Goal: Navigation & Orientation: Find specific page/section

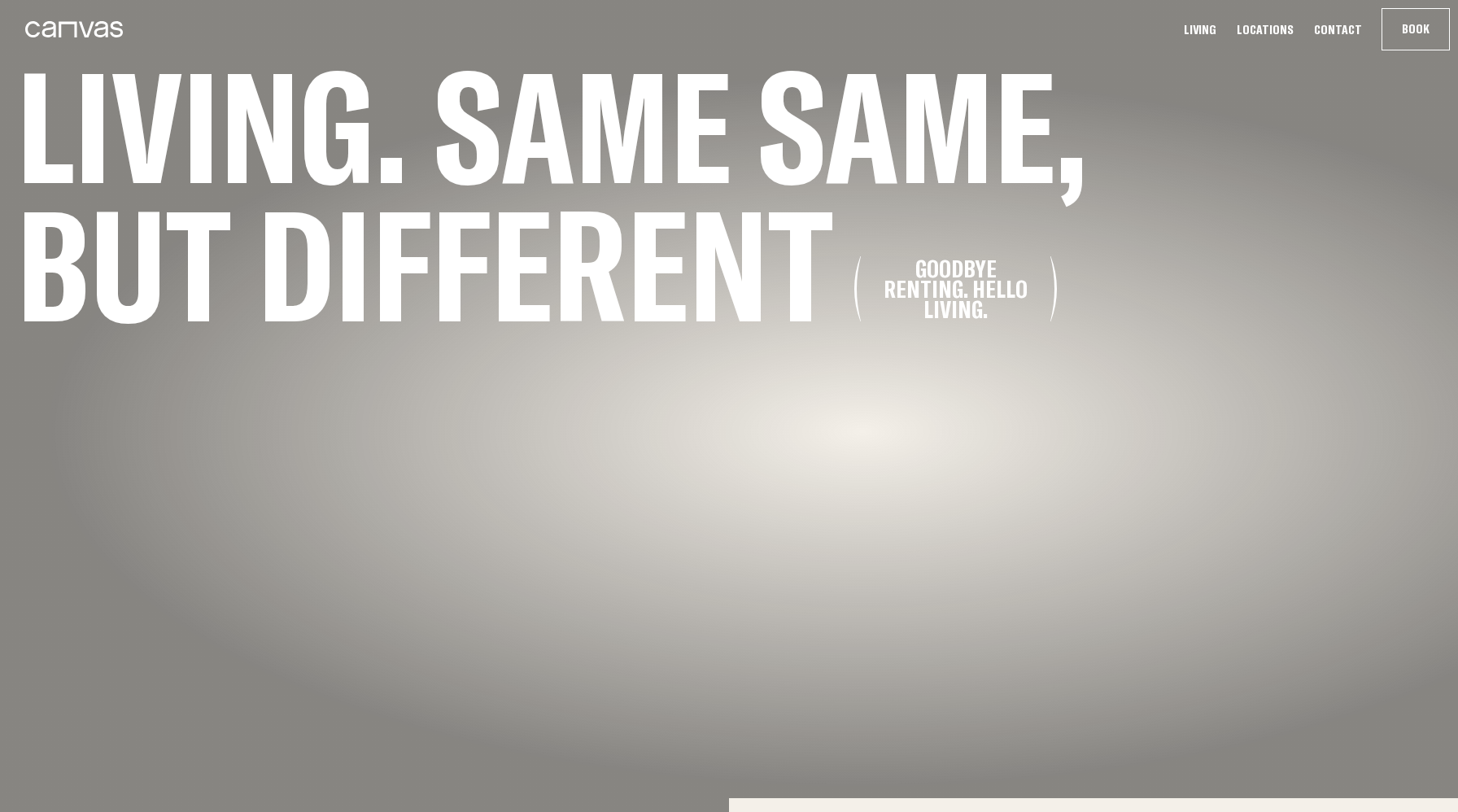
scroll to position [15, 0]
click at [1221, 33] on link "Living" at bounding box center [1200, 30] width 42 height 17
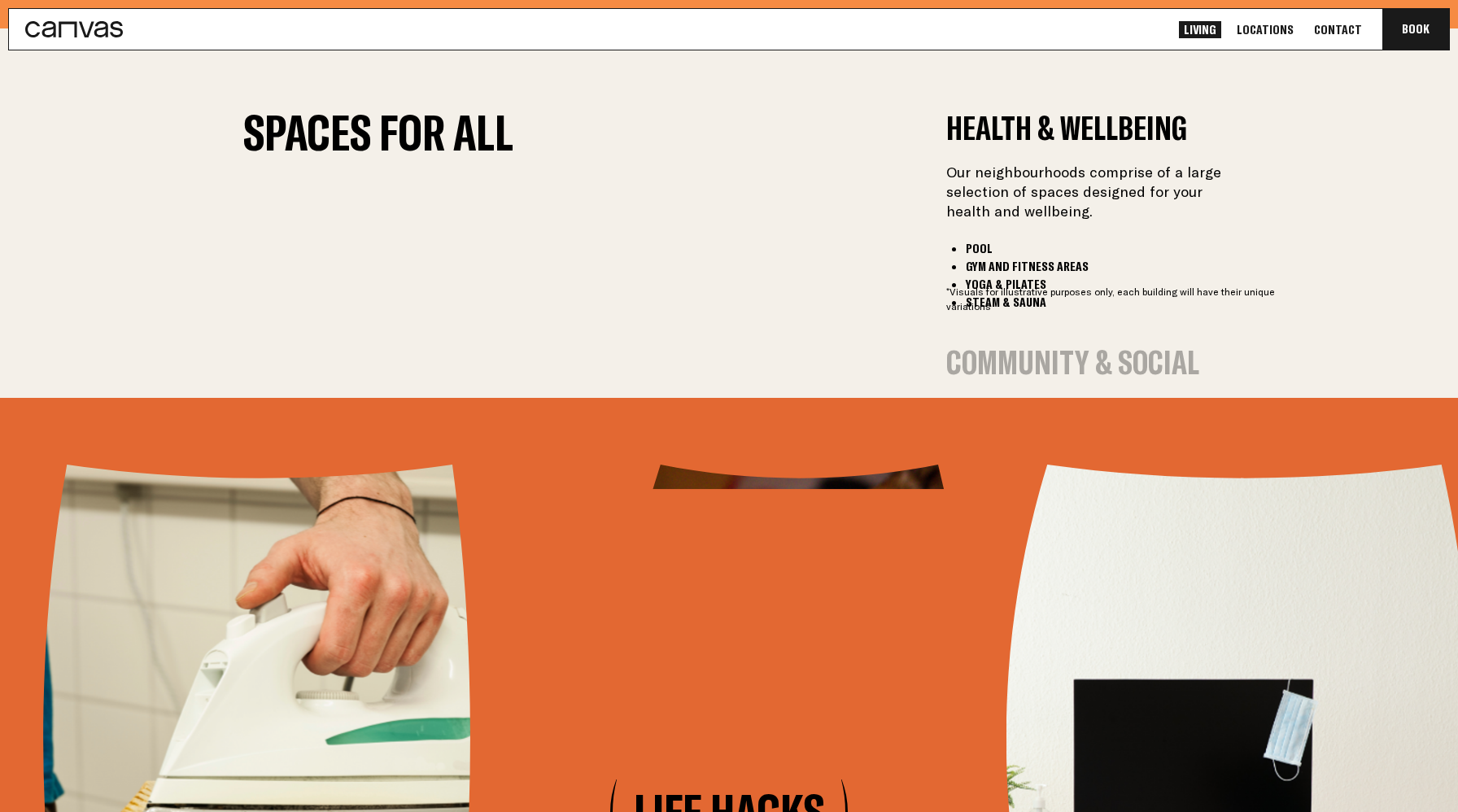
scroll to position [1861, 0]
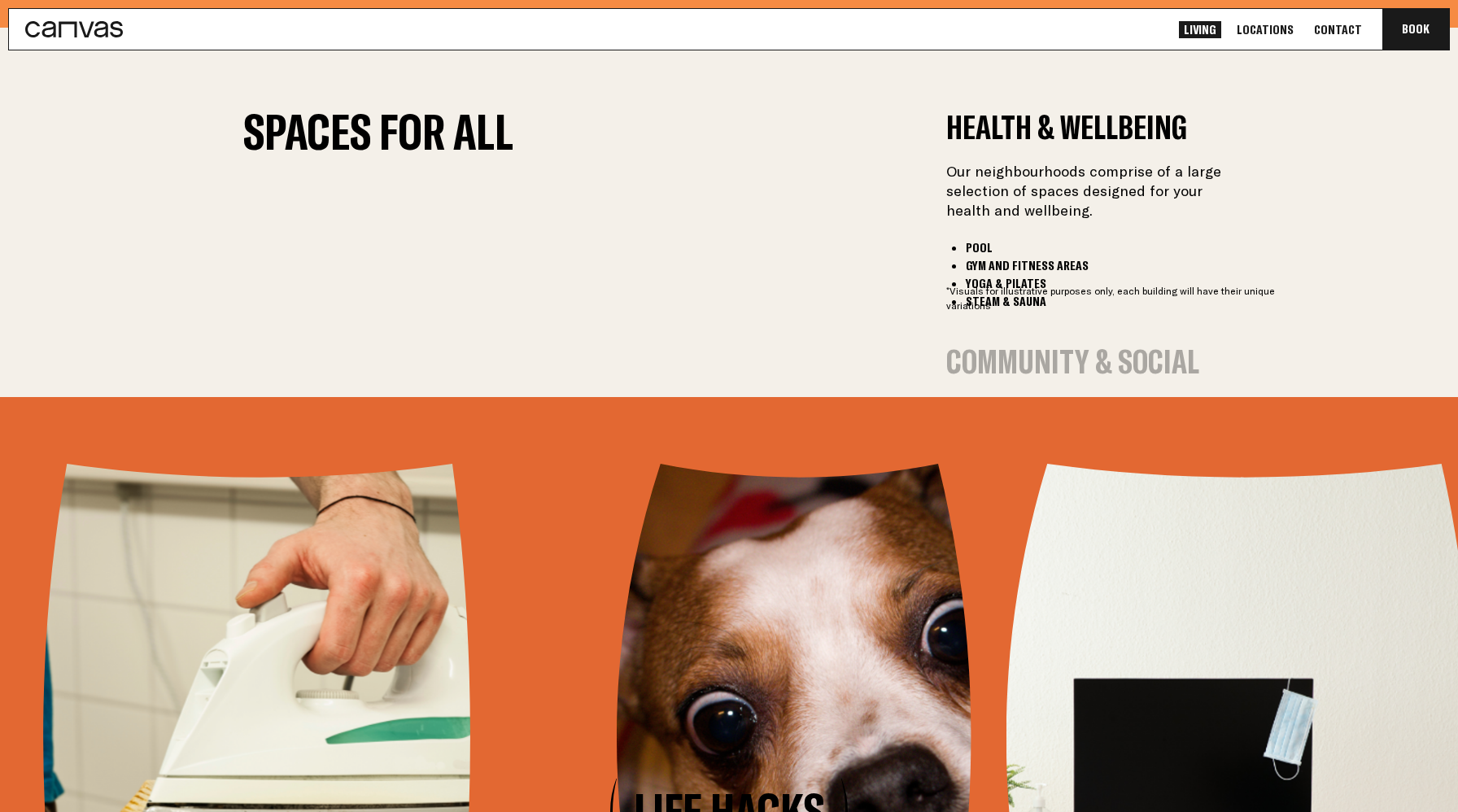
click at [487, 313] on video at bounding box center [366, 252] width 244 height 122
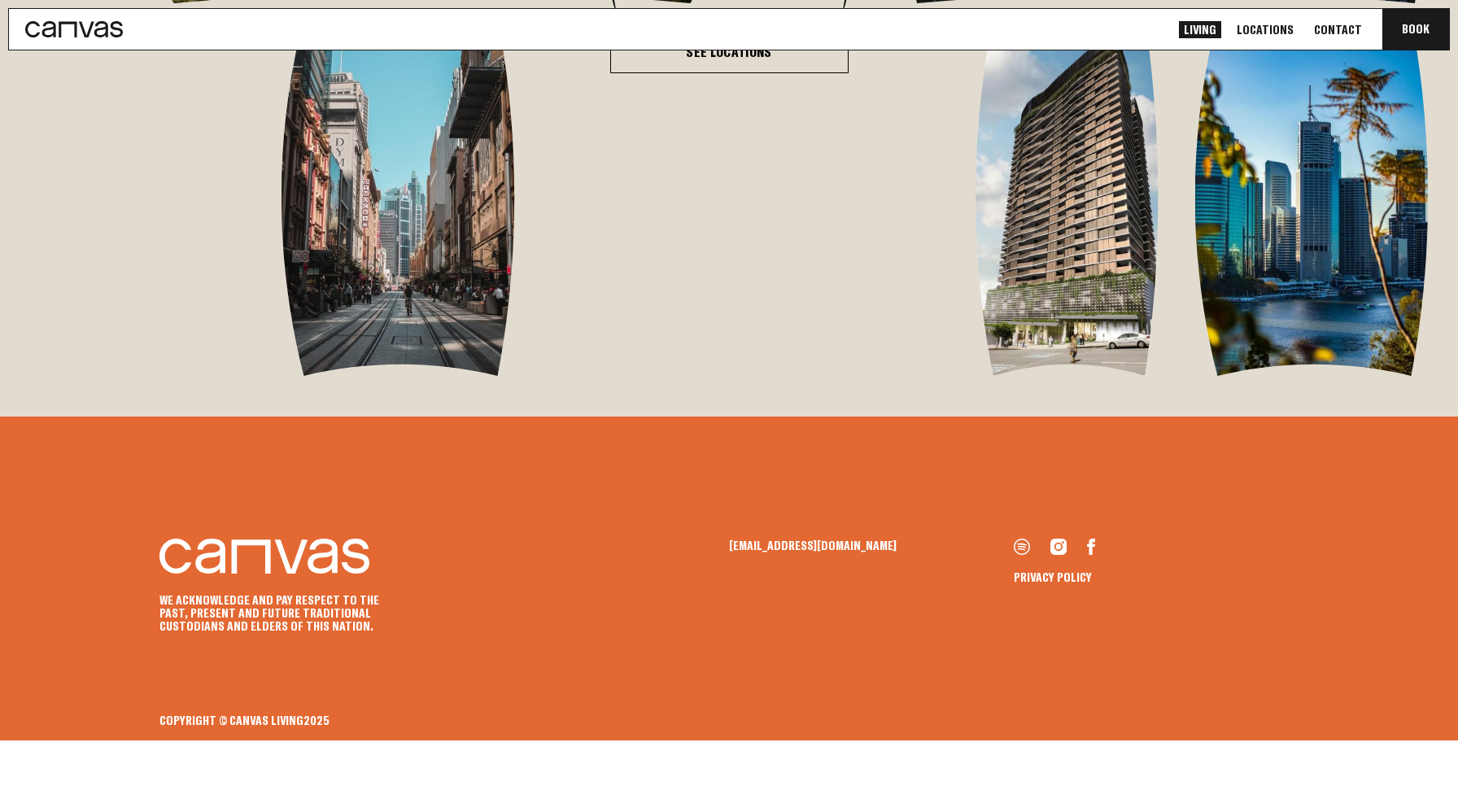
scroll to position [3457, 0]
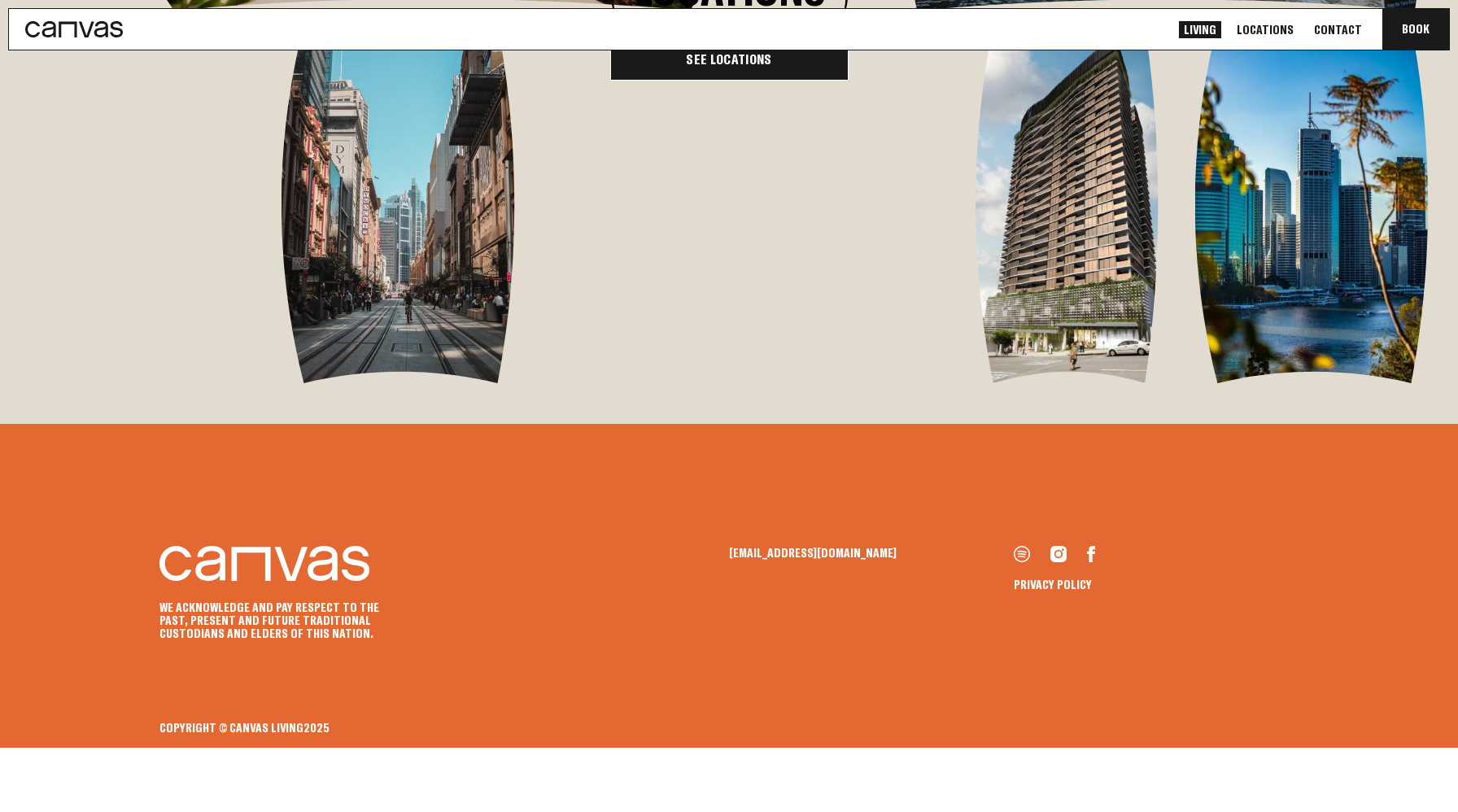
click at [724, 81] on link "See Locations" at bounding box center [729, 58] width 238 height 42
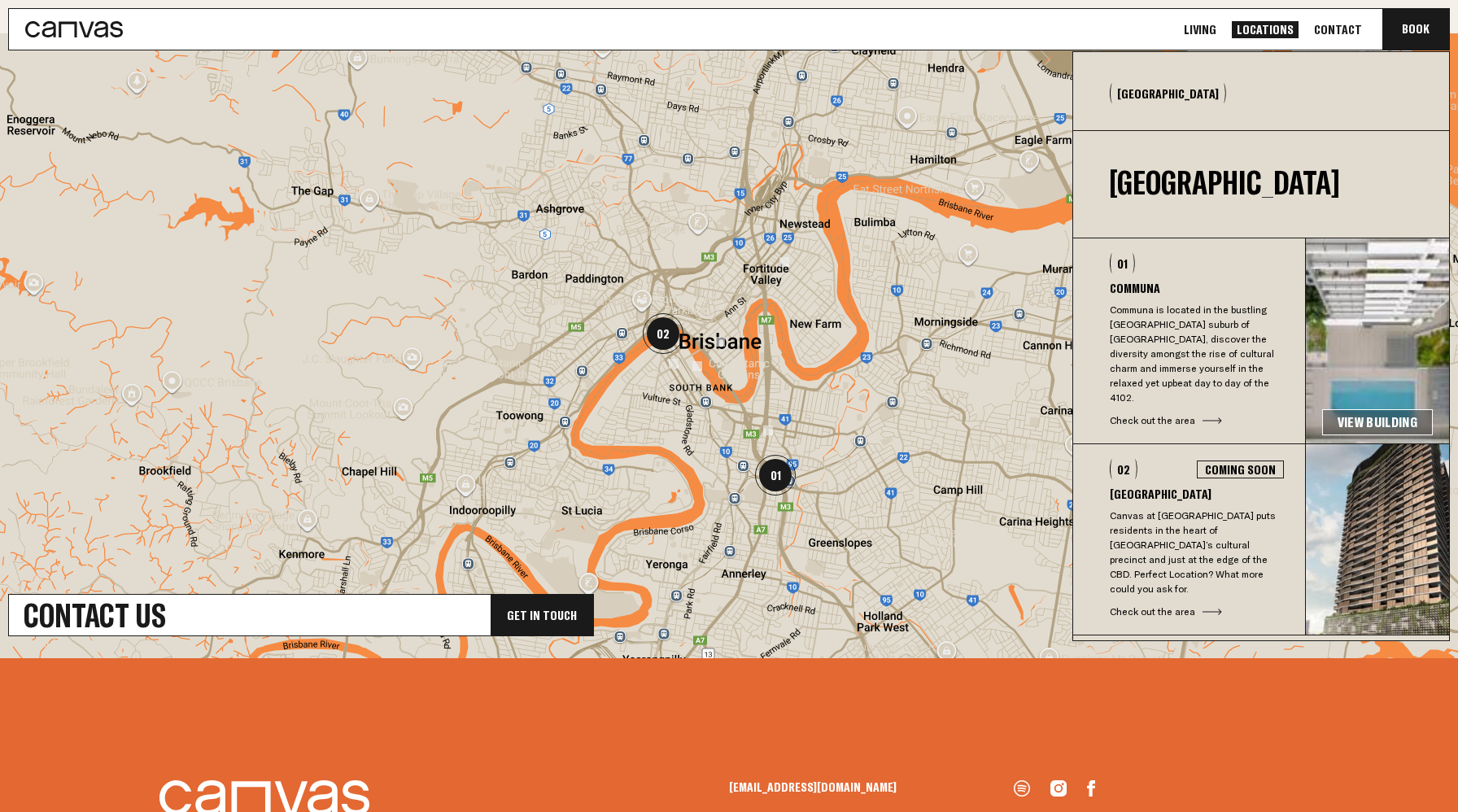
scroll to position [551, 0]
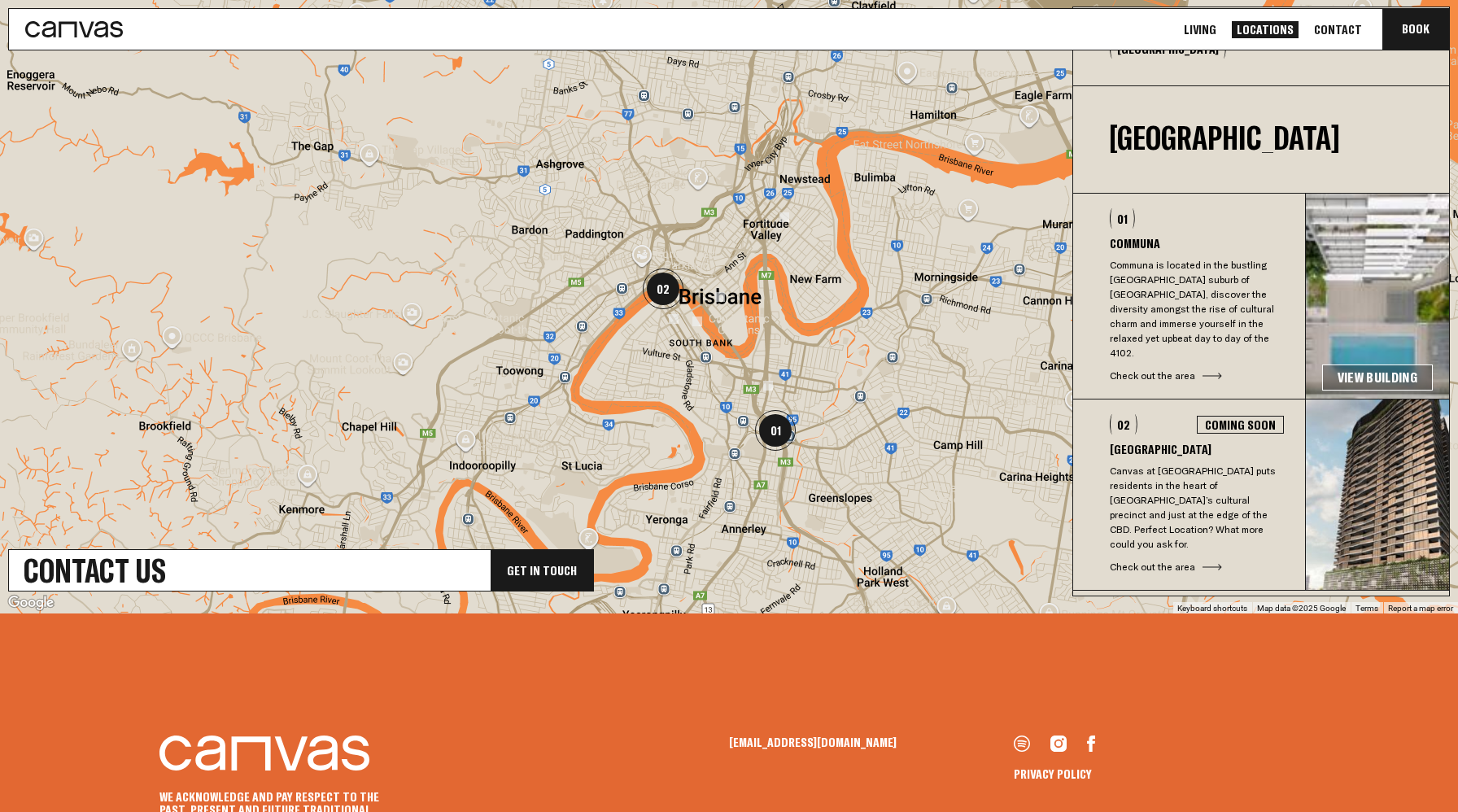
click at [1183, 560] on div "Check out the area" at bounding box center [1197, 567] width 174 height 15
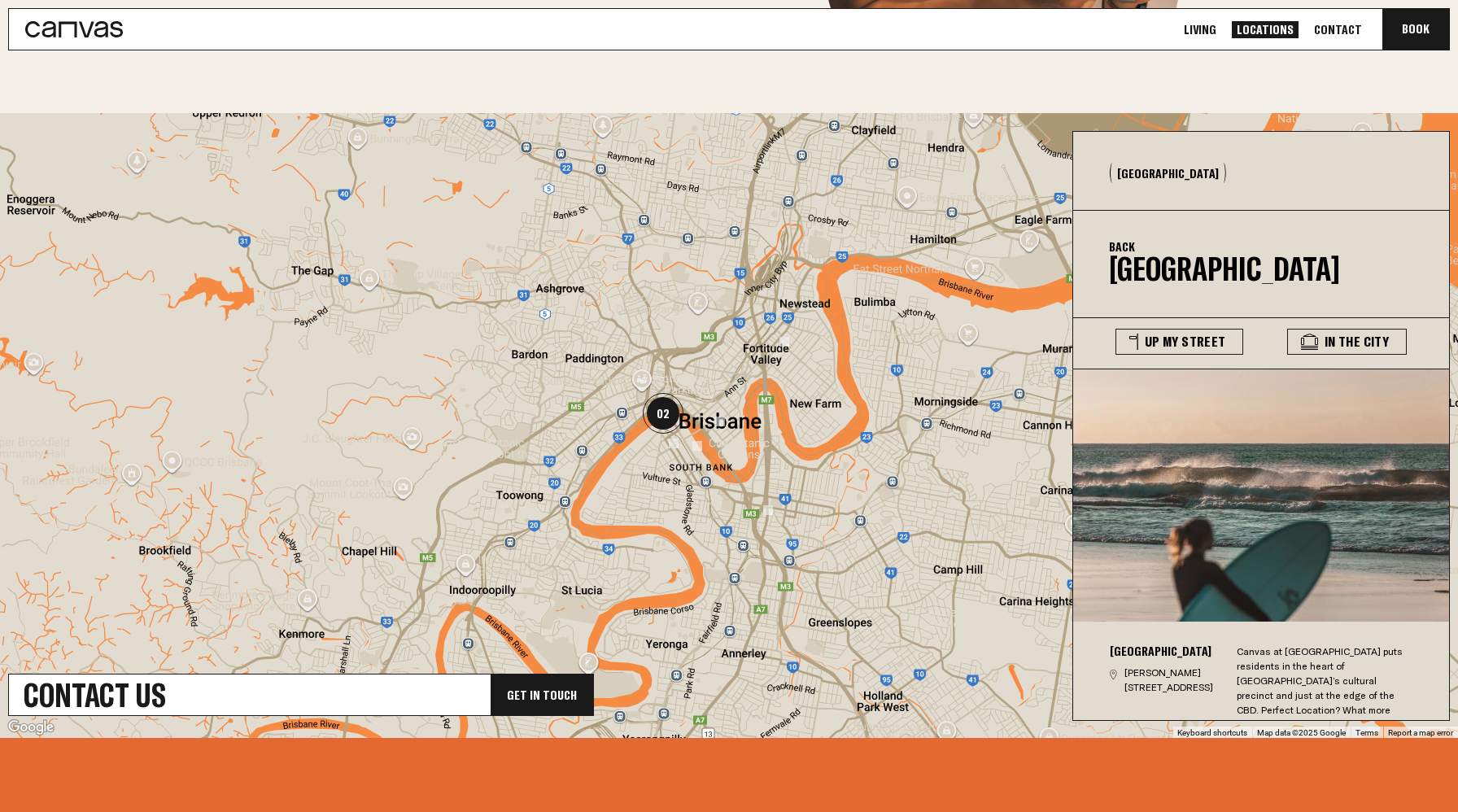
scroll to position [426, 0]
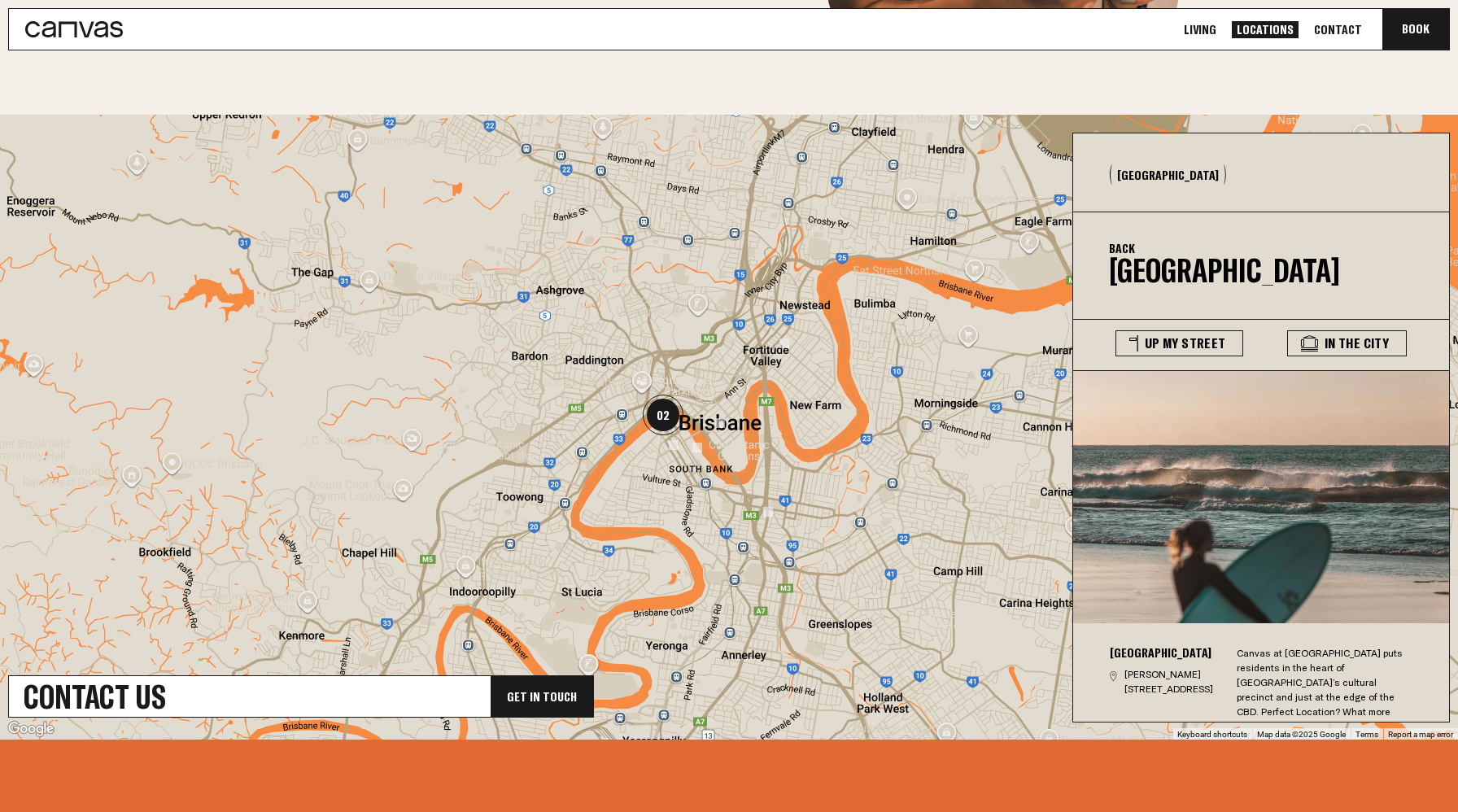
click at [1226, 654] on div "[GEOGRAPHIC_DATA][PERSON_NAME] 4101 Canvas at [GEOGRAPHIC_DATA] puts residents …" at bounding box center [1262, 687] width 378 height 130
click at [1231, 649] on div "[GEOGRAPHIC_DATA][PERSON_NAME] 4101 Canvas at [GEOGRAPHIC_DATA] puts residents …" at bounding box center [1262, 687] width 378 height 130
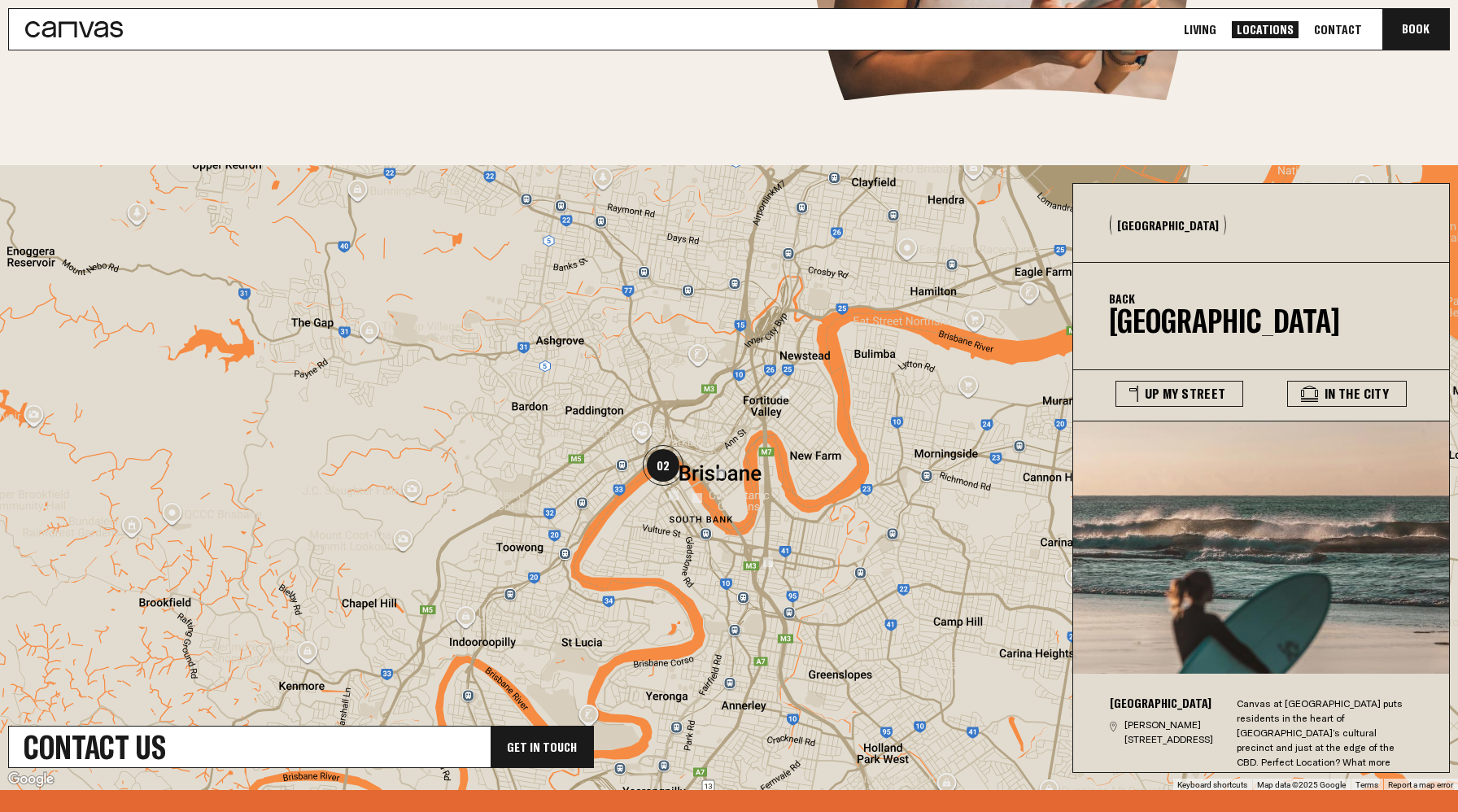
scroll to position [351, 0]
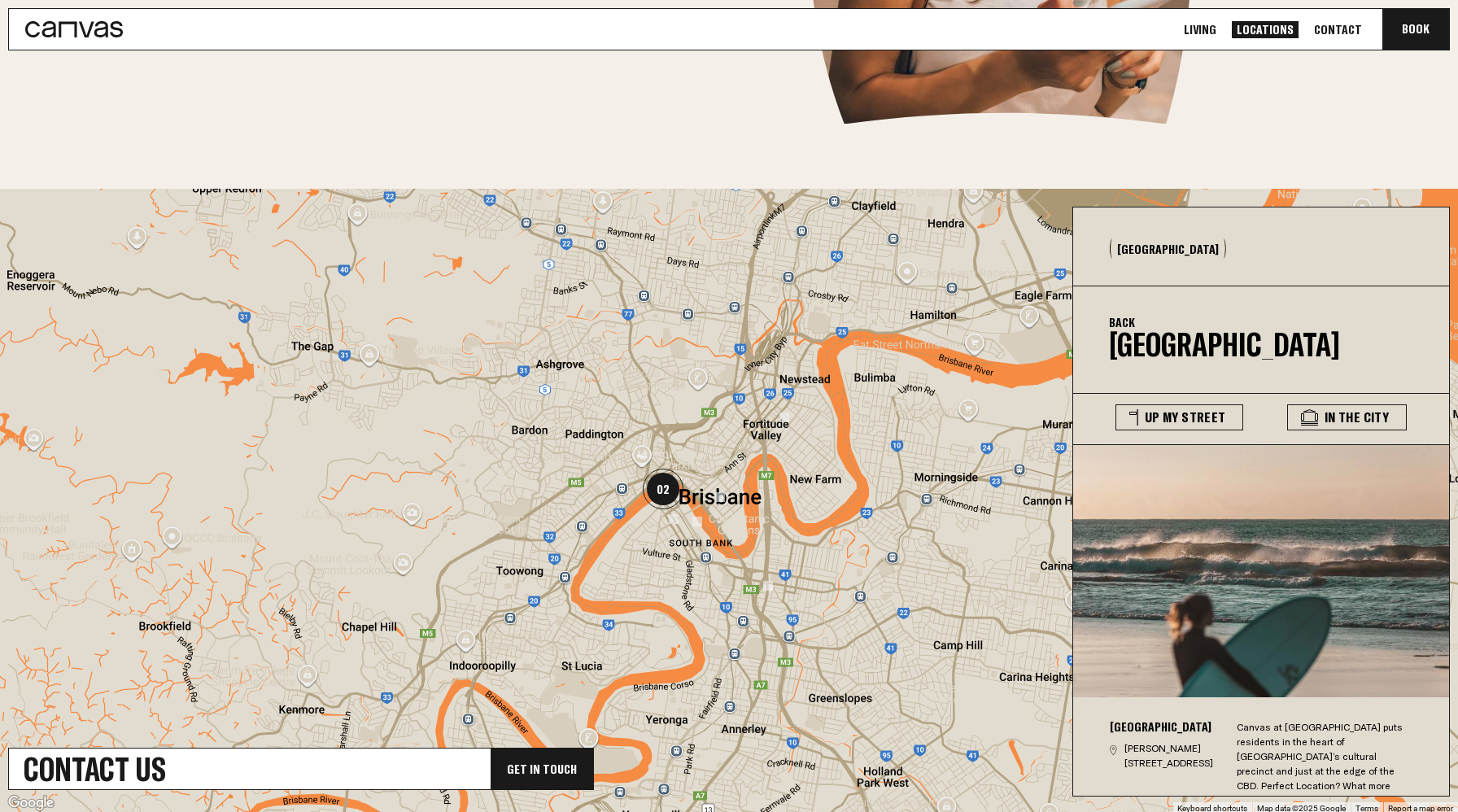
click at [1338, 30] on link "Contact" at bounding box center [1338, 30] width 58 height 17
click at [1331, 22] on link "Contact" at bounding box center [1338, 30] width 58 height 17
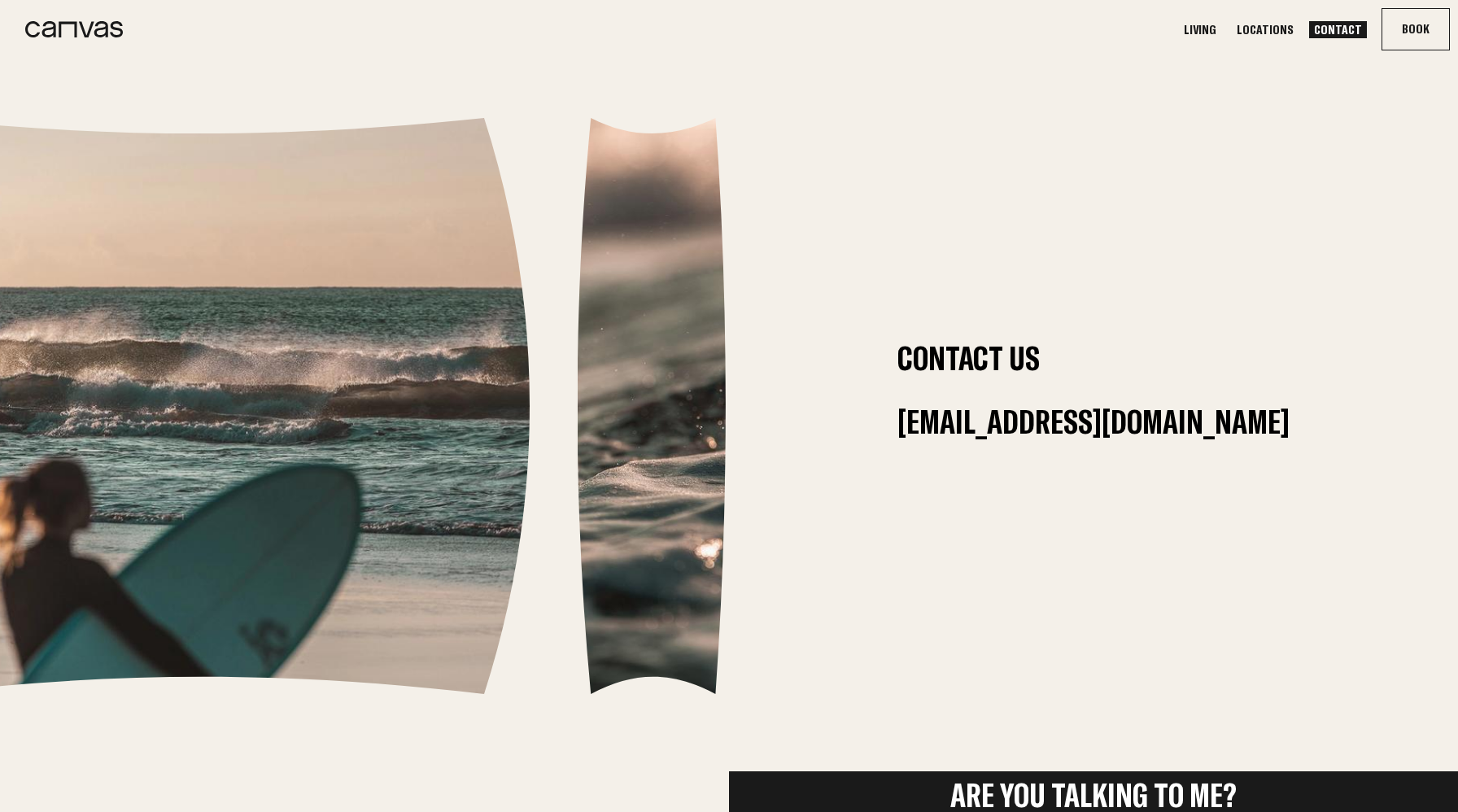
click at [1221, 24] on link "Living" at bounding box center [1200, 30] width 42 height 17
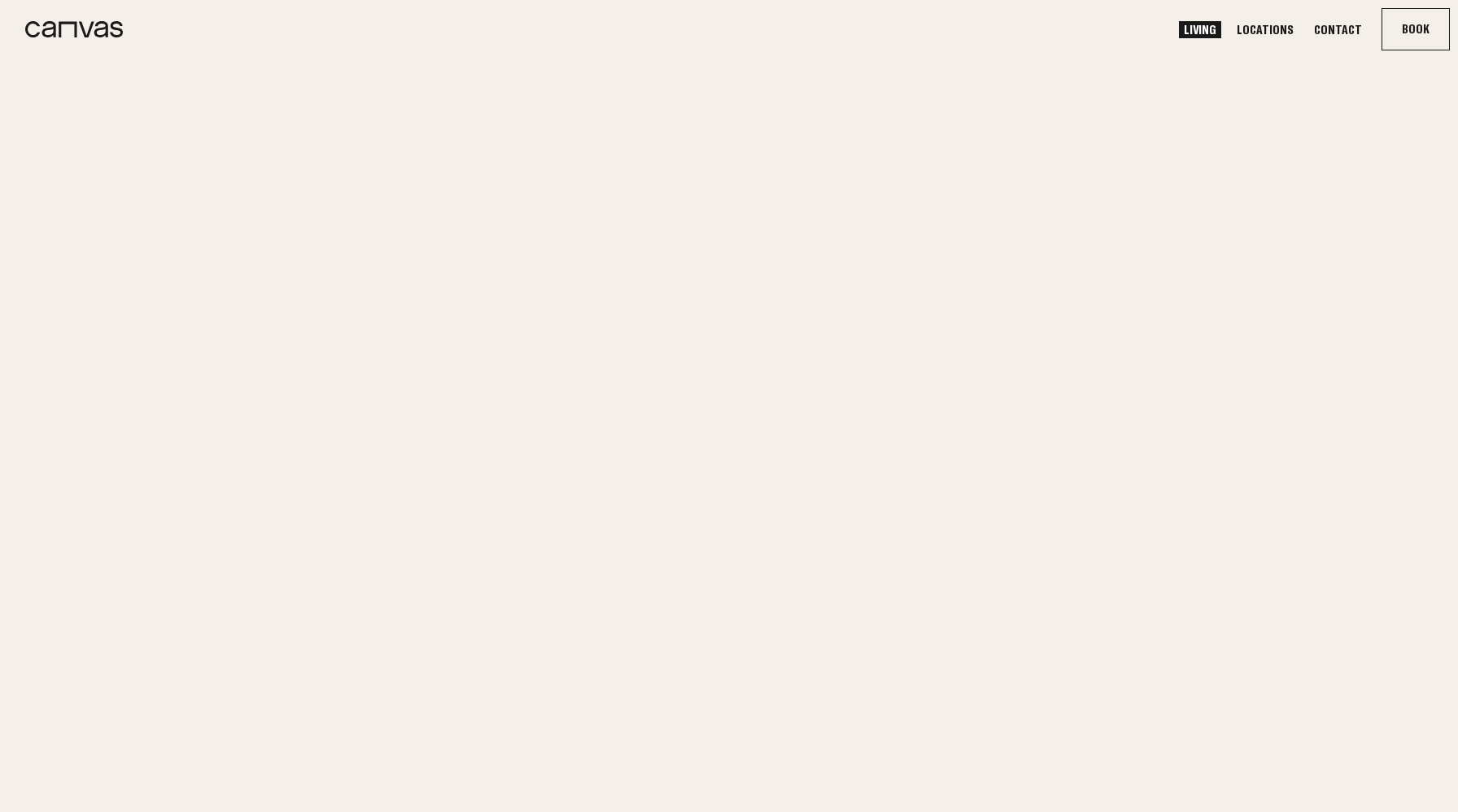
click at [1221, 34] on link "Living" at bounding box center [1200, 30] width 42 height 17
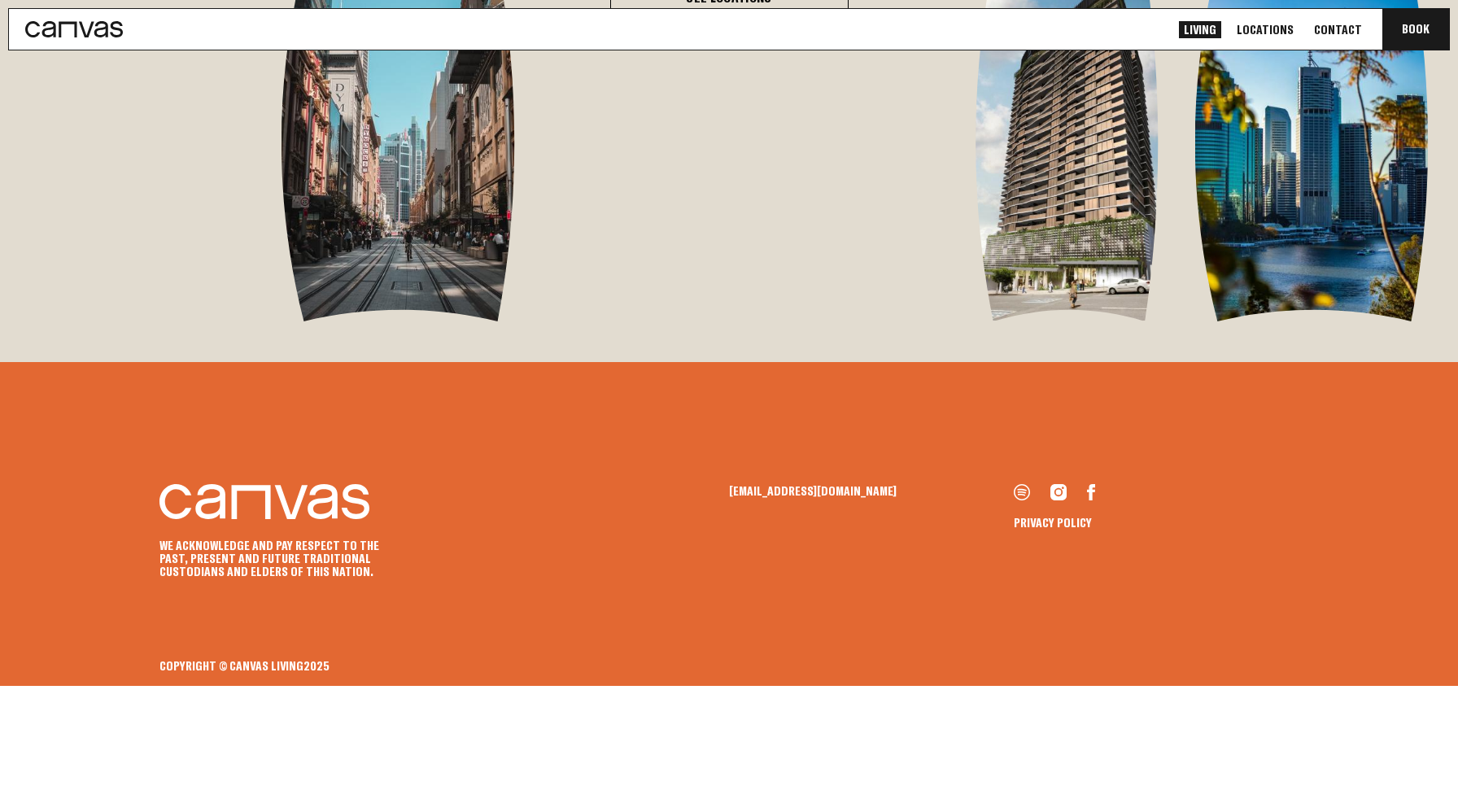
scroll to position [3706, 0]
